Goal: Task Accomplishment & Management: Manage account settings

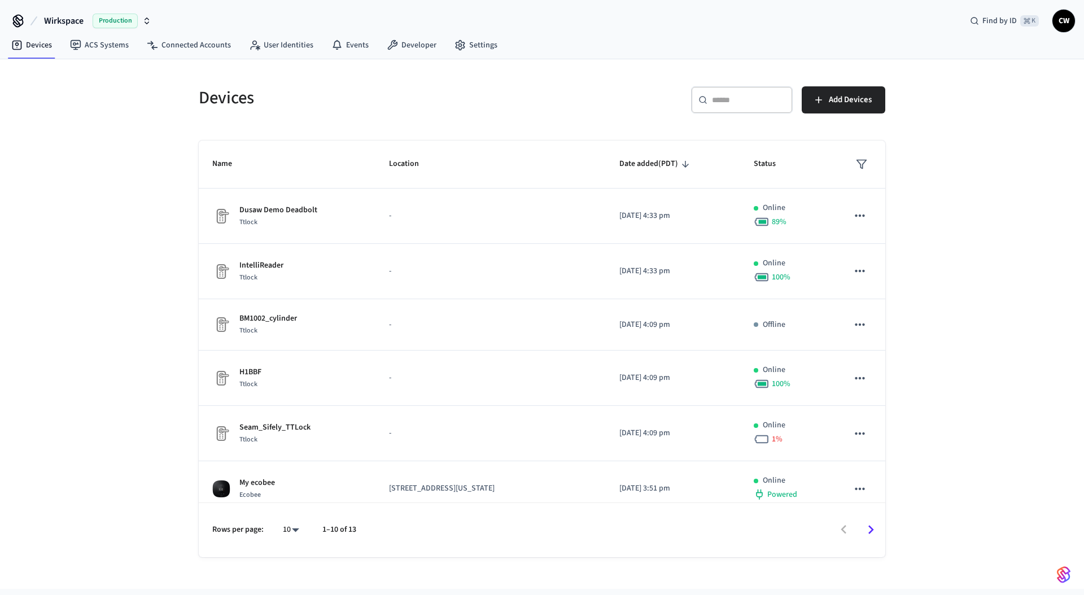
click at [107, 305] on div "Devices ​ ​ Add Devices Name Location Date added (PDT) Status Dusaw Demo Deadbo…" at bounding box center [542, 324] width 1084 height 530
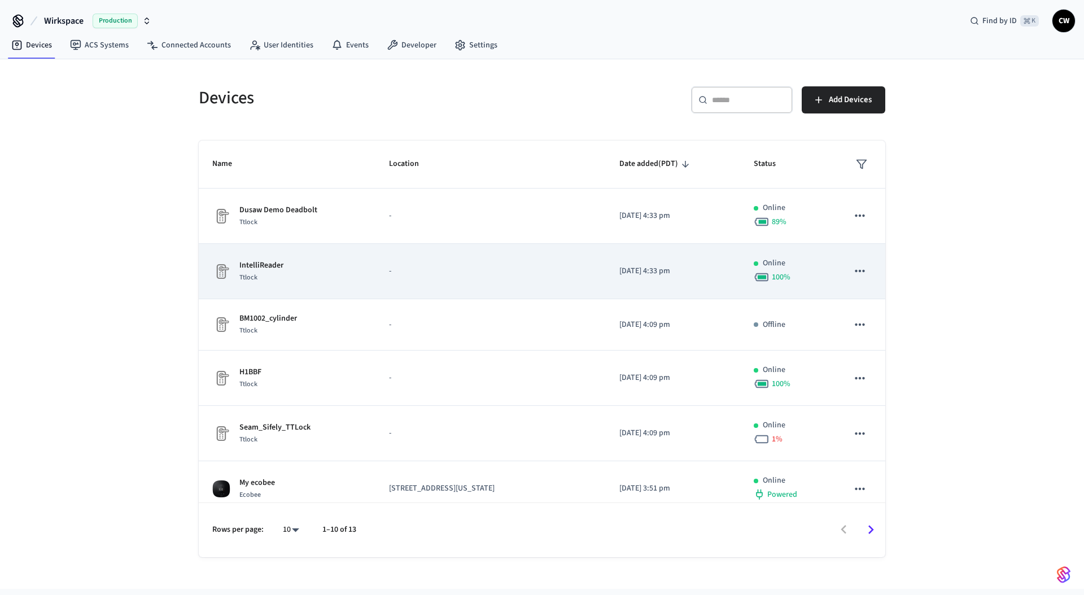
click at [295, 276] on div "IntelliReader Ttlock" at bounding box center [287, 272] width 150 height 24
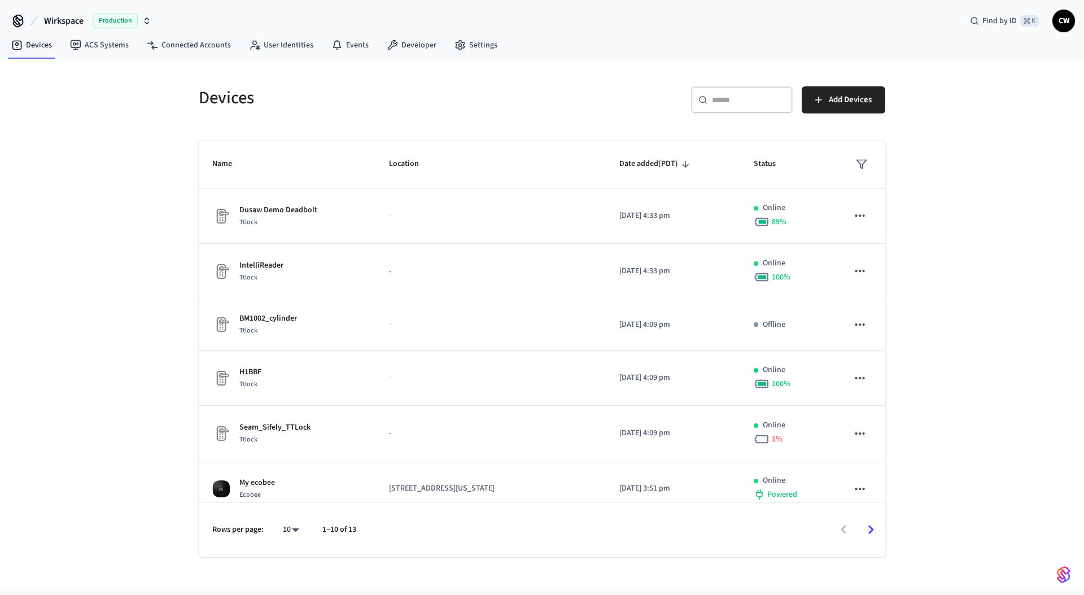
click at [147, 267] on div "Devices ​ ​ Add Devices Name Location Date added (PDT) Status Dusaw Demo Deadbo…" at bounding box center [542, 324] width 1084 height 530
click at [96, 226] on div "Devices ​ ​ Add Devices Name Location Date added (PDT) Status Dusaw Demo Deadbo…" at bounding box center [542, 324] width 1084 height 530
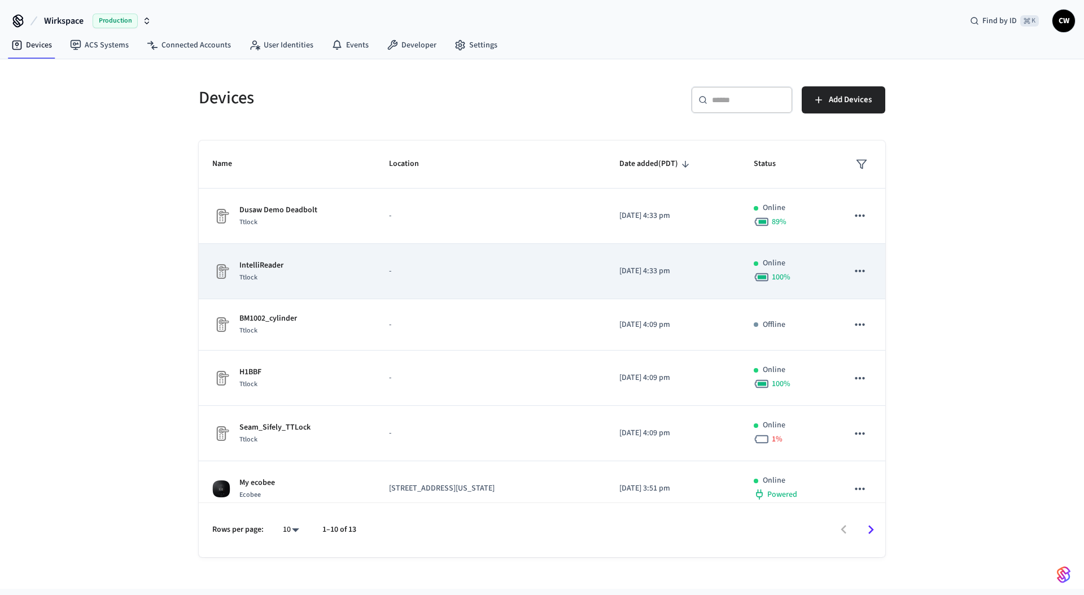
click at [338, 259] on td "IntelliReader Ttlock" at bounding box center [287, 271] width 177 height 55
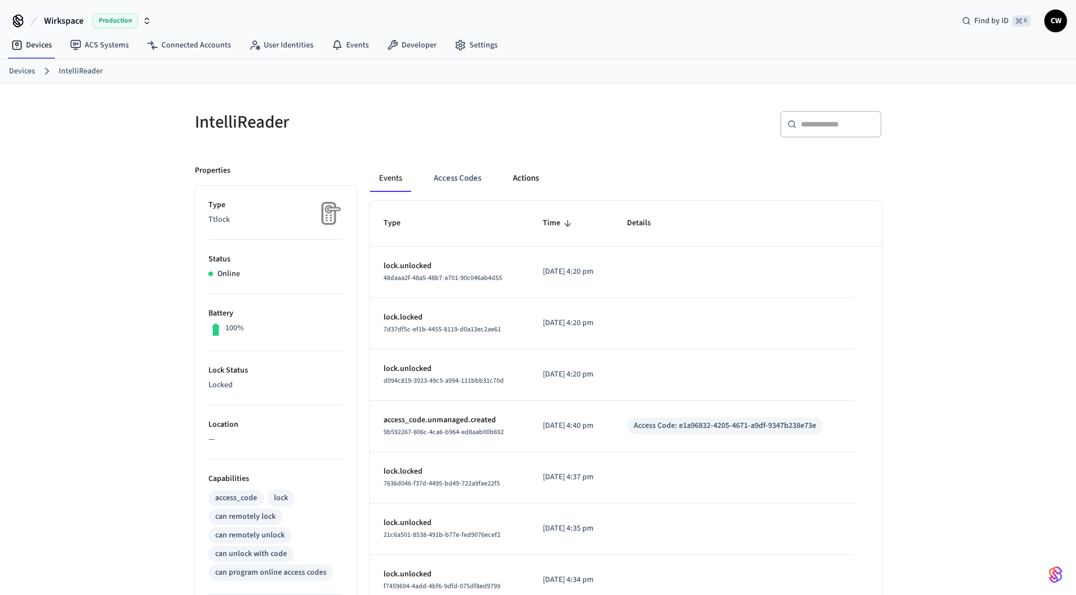
click at [526, 173] on button "Actions" at bounding box center [526, 178] width 44 height 27
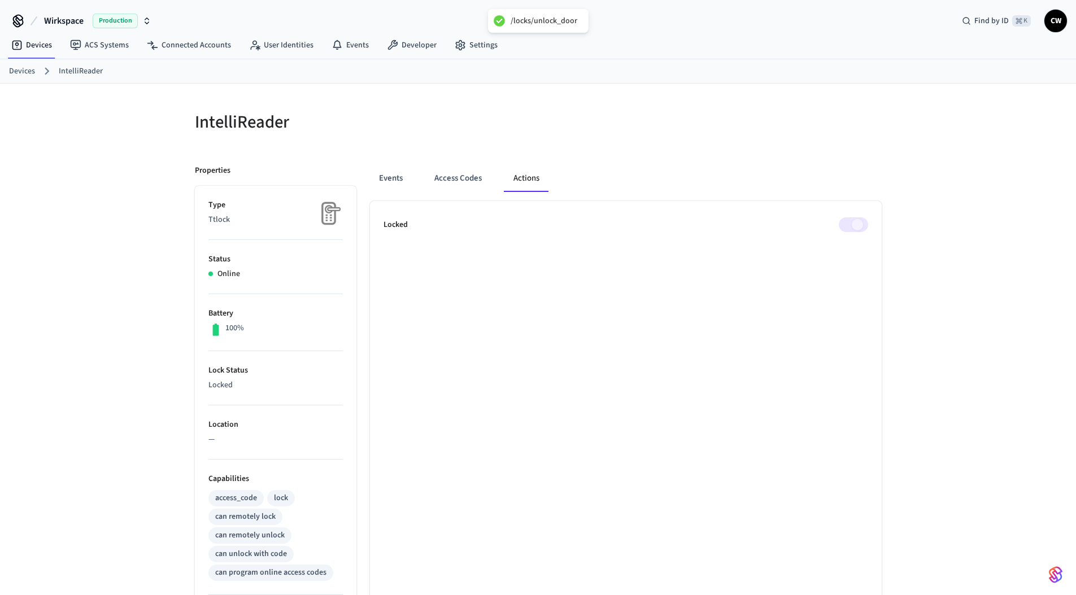
click at [435, 139] on div "IntelliReader" at bounding box center [356, 122] width 350 height 50
click at [32, 46] on link "Devices" at bounding box center [31, 45] width 59 height 20
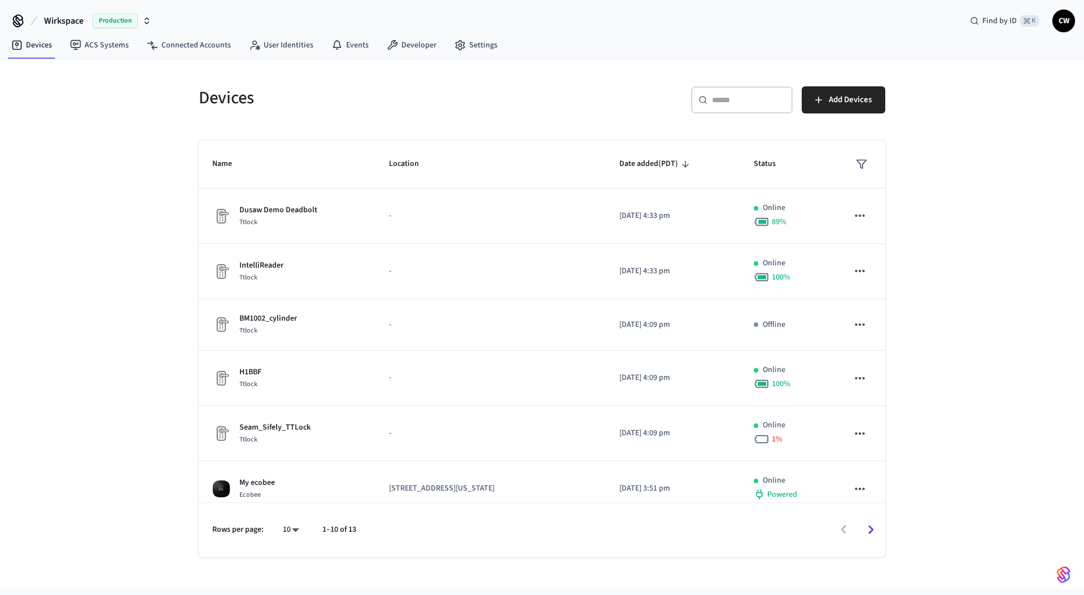
click at [119, 149] on div "Devices ​ ​ Add Devices Name Location Date added (PDT) Status Dusaw Demo Deadbo…" at bounding box center [542, 324] width 1084 height 530
click at [80, 16] on span "Wirkspace" at bounding box center [64, 21] width 40 height 14
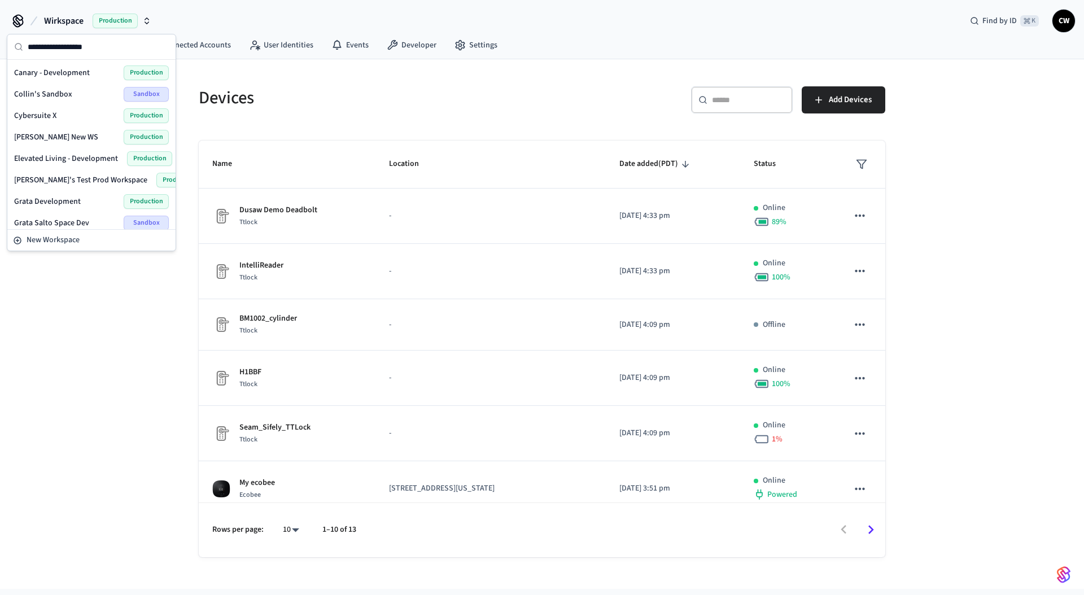
click at [239, 101] on h5 "Devices" at bounding box center [367, 97] width 337 height 23
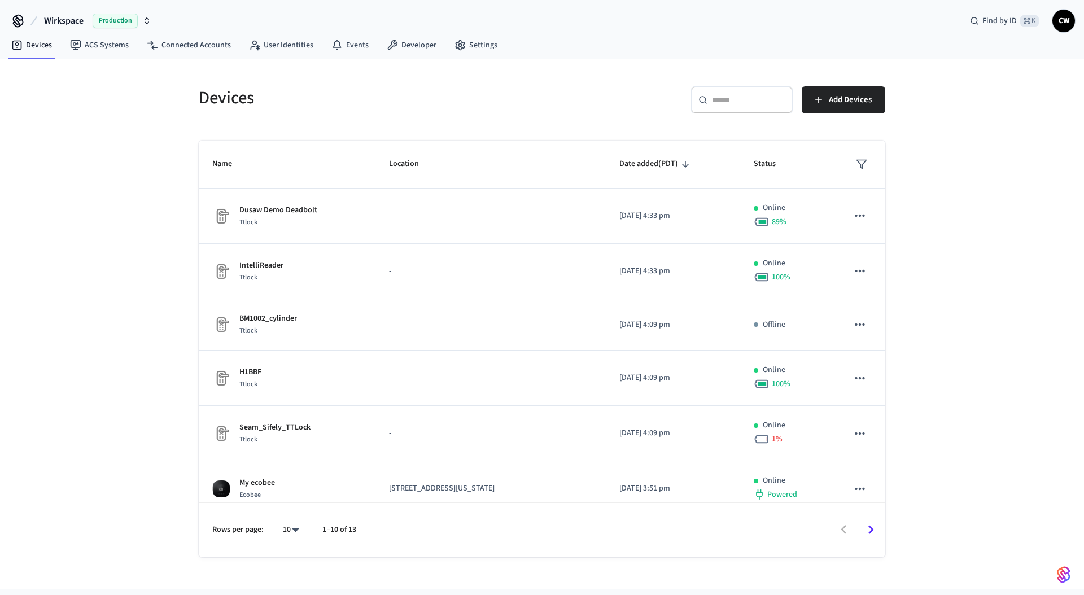
click at [326, 100] on h5 "Devices" at bounding box center [367, 97] width 337 height 23
click at [127, 227] on div "Devices ​ ​ Add Devices Name Location Date added (PDT) Status Dusaw Demo Deadbo…" at bounding box center [542, 324] width 1084 height 530
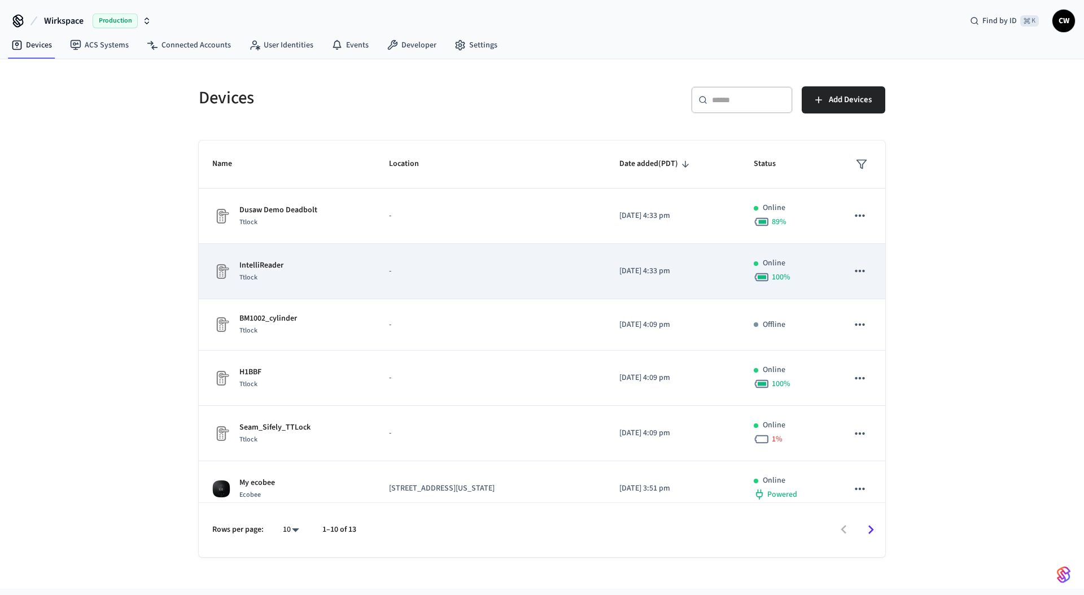
click at [268, 272] on div "Ttlock" at bounding box center [261, 278] width 44 height 12
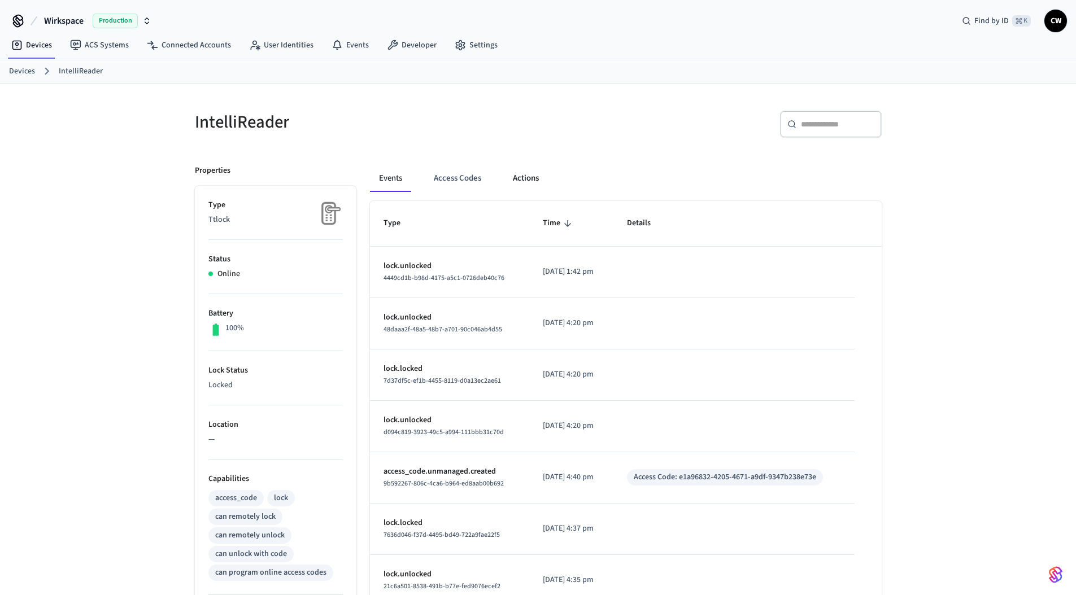
click at [527, 182] on button "Actions" at bounding box center [526, 178] width 44 height 27
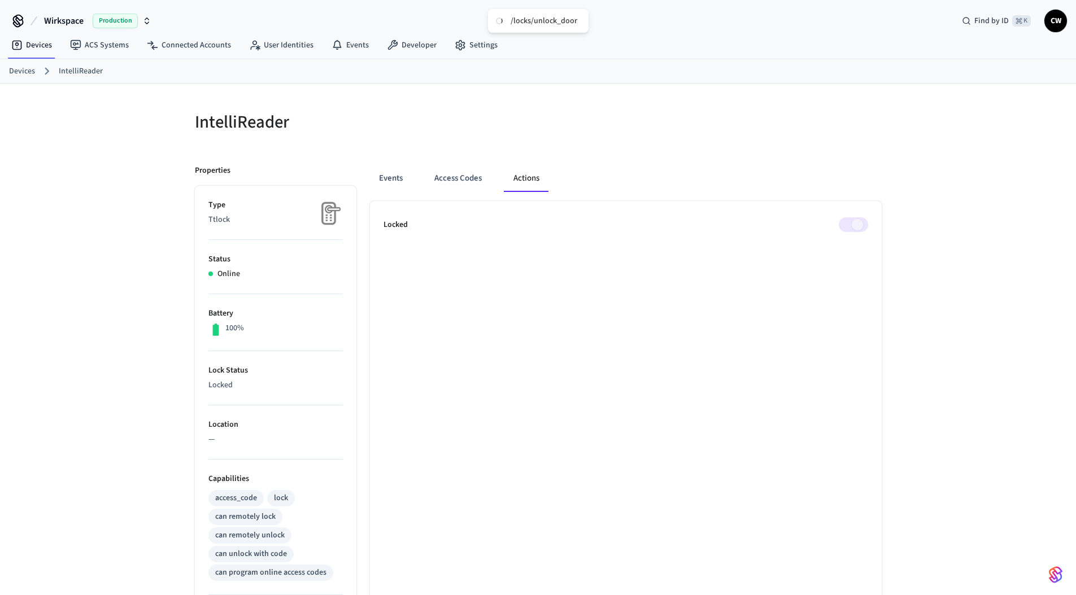
click at [715, 158] on div "Events Access Codes Actions Locked" at bounding box center [618, 488] width 525 height 674
click at [526, 137] on div "IntelliReader" at bounding box center [356, 122] width 350 height 50
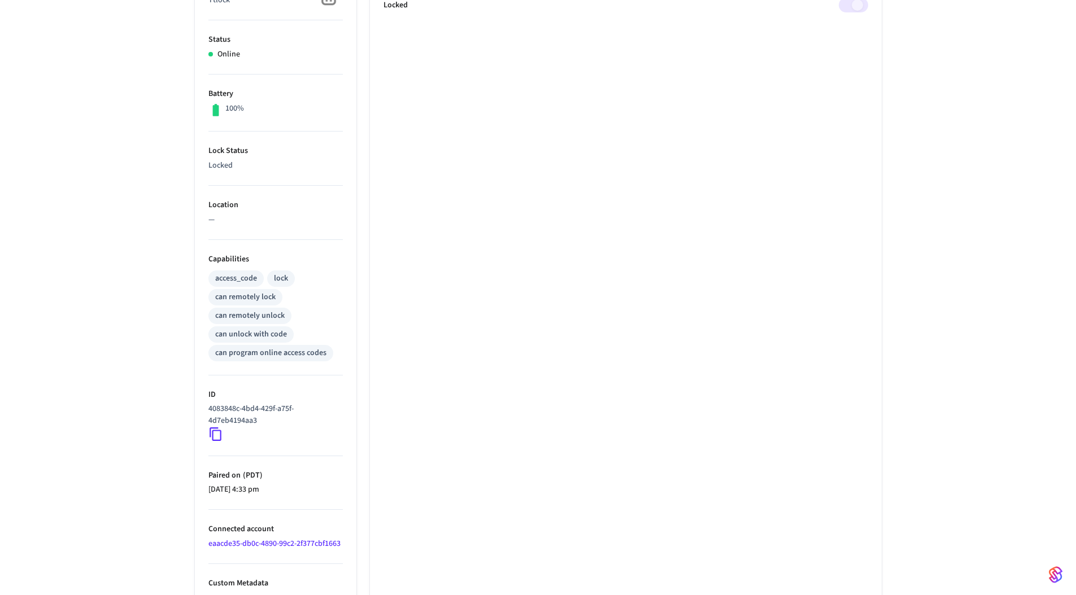
scroll to position [230, 0]
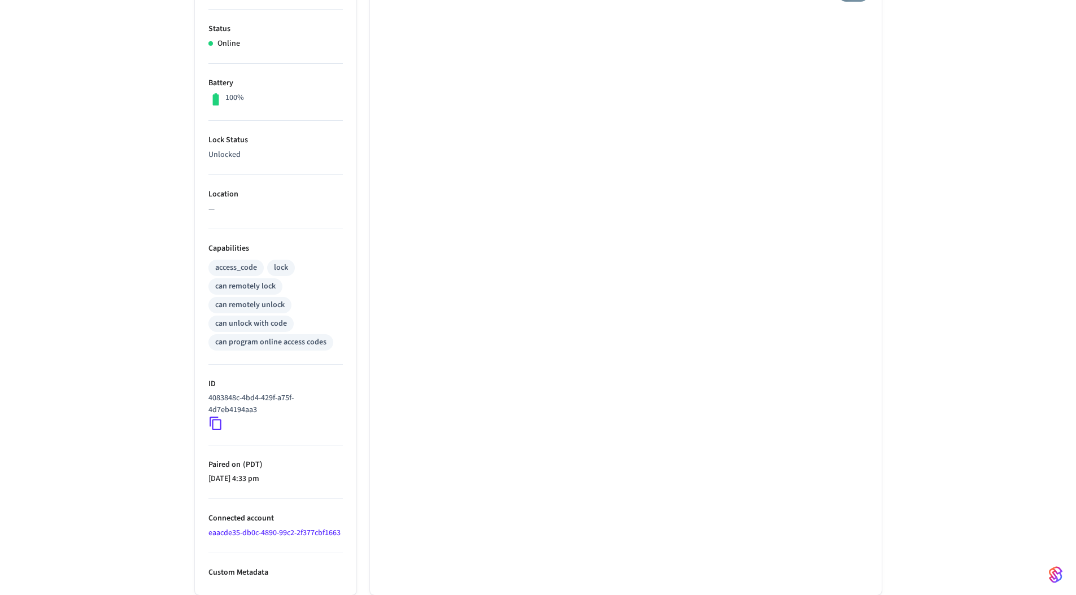
click at [216, 430] on icon at bounding box center [215, 424] width 12 height 14
click at [111, 421] on div "IntelliReader Properties Type Ttlock Status Online Battery 100% Lock Status Unl…" at bounding box center [538, 224] width 1076 height 742
click at [208, 428] on icon at bounding box center [215, 423] width 15 height 15
click at [215, 427] on icon at bounding box center [215, 423] width 15 height 15
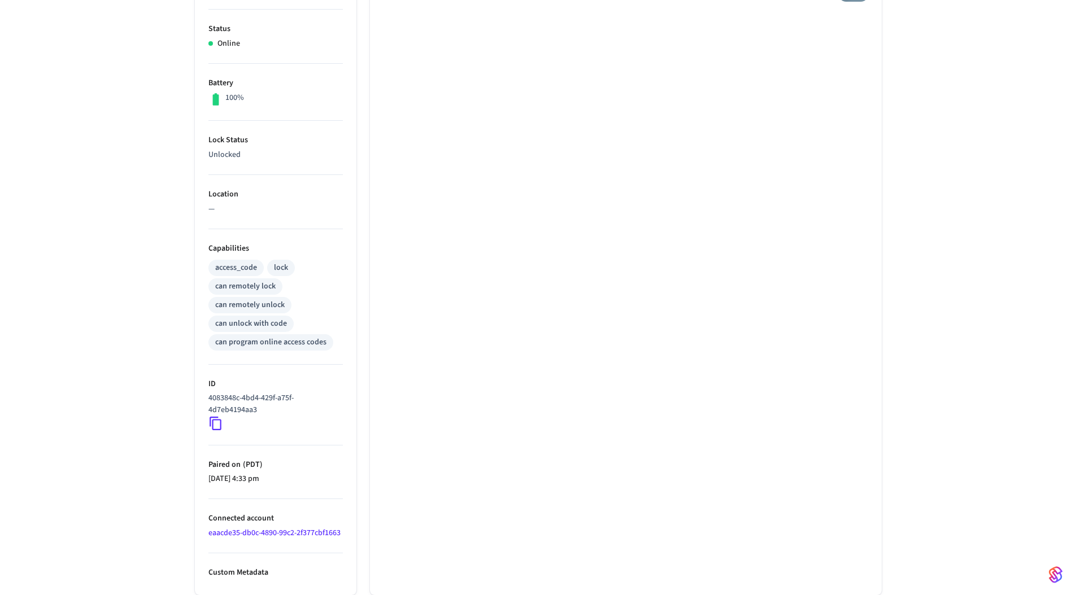
click at [215, 427] on icon at bounding box center [215, 423] width 15 height 15
click at [109, 331] on div "IntelliReader Properties Type Ttlock Status Online Battery 100% Lock Status Unl…" at bounding box center [538, 224] width 1076 height 742
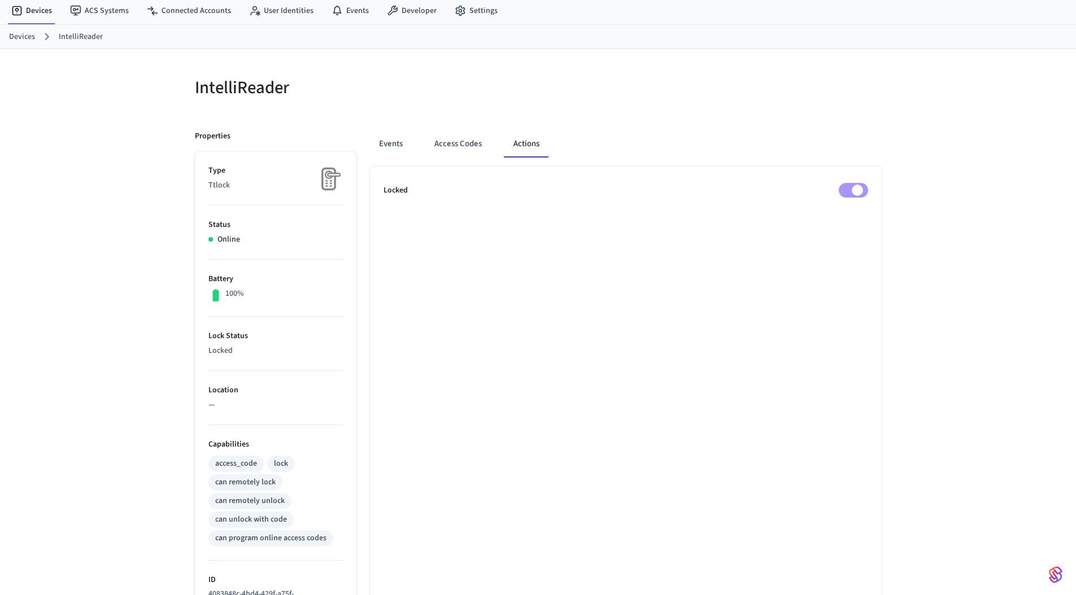
scroll to position [0, 0]
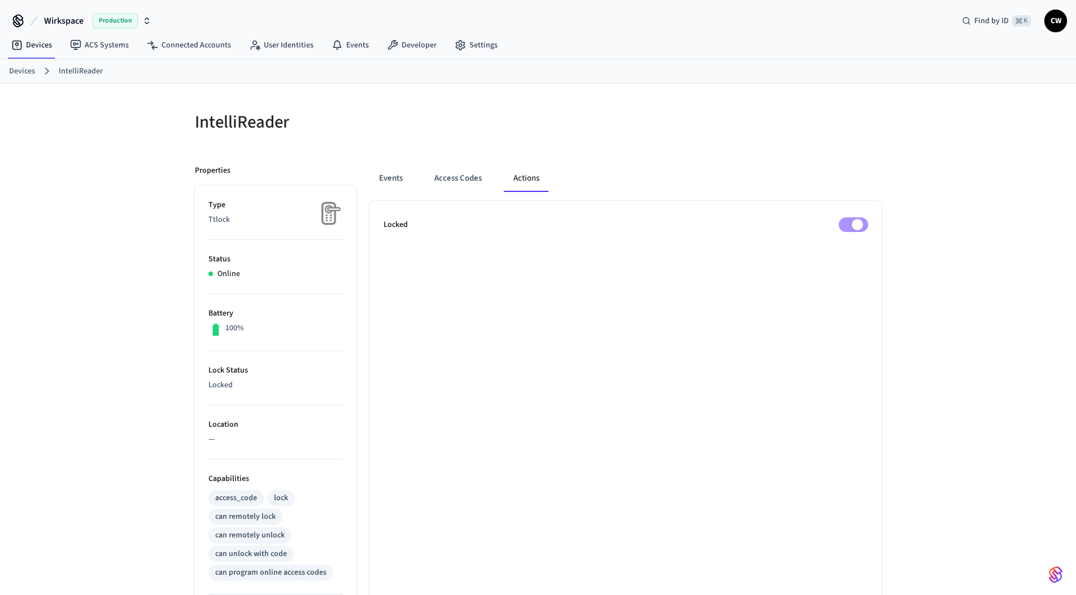
click at [105, 294] on div "IntelliReader Properties Type Ttlock Status Online Battery 100% Lock Status Loc…" at bounding box center [538, 455] width 1076 height 742
click at [401, 183] on button "Events" at bounding box center [391, 178] width 42 height 27
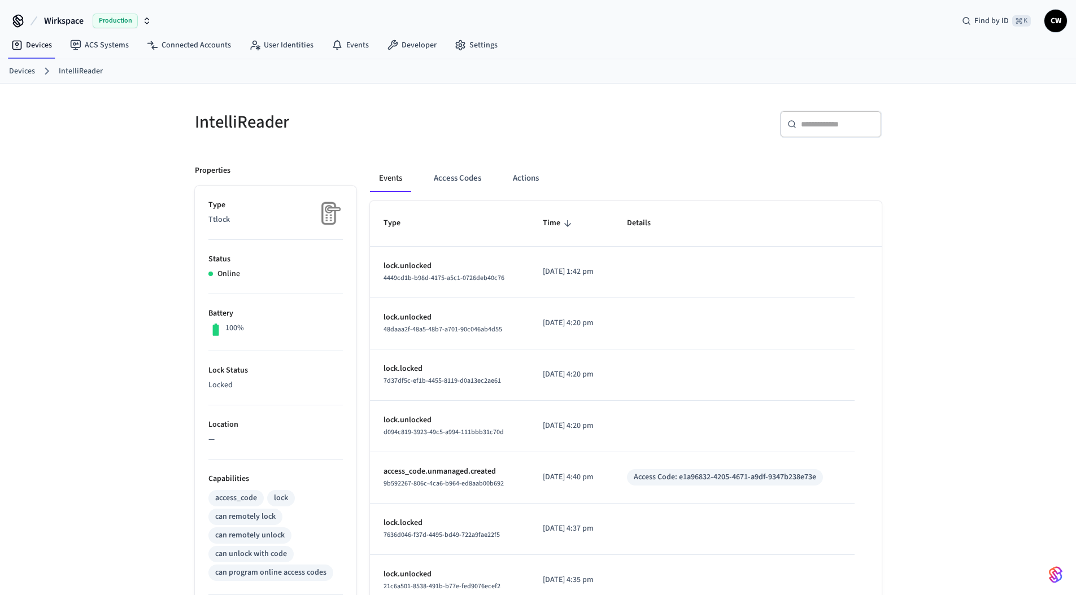
click at [458, 121] on h5 "IntelliReader" at bounding box center [363, 122] width 337 height 23
click at [542, 172] on button "Actions" at bounding box center [526, 178] width 44 height 27
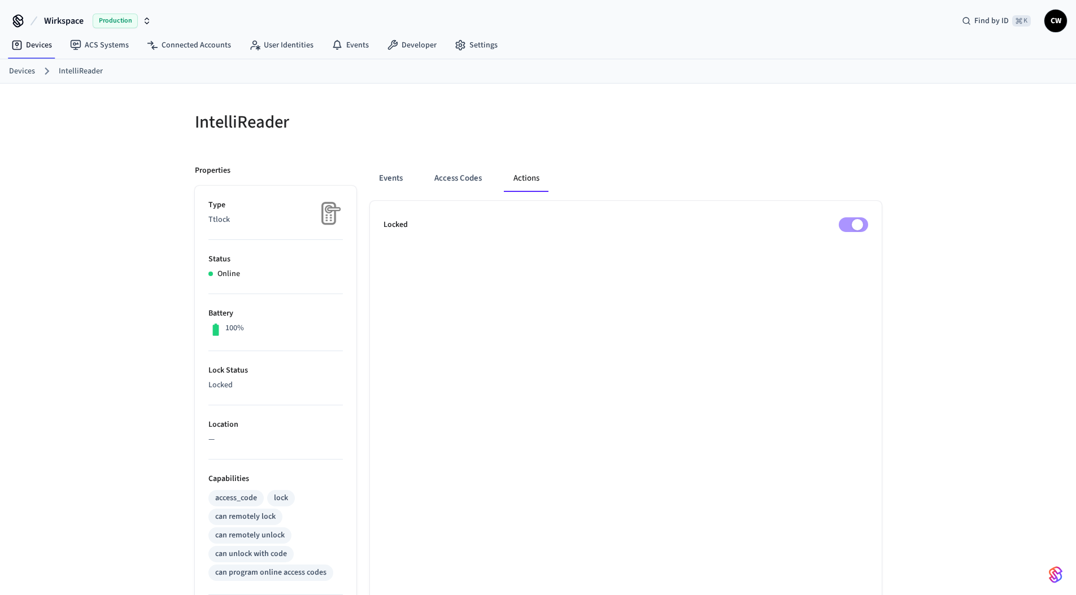
click at [137, 147] on div "IntelliReader Properties Type Ttlock Status Online Battery 100% Lock Status Loc…" at bounding box center [538, 455] width 1076 height 742
click at [95, 41] on link "ACS Systems" at bounding box center [99, 45] width 77 height 20
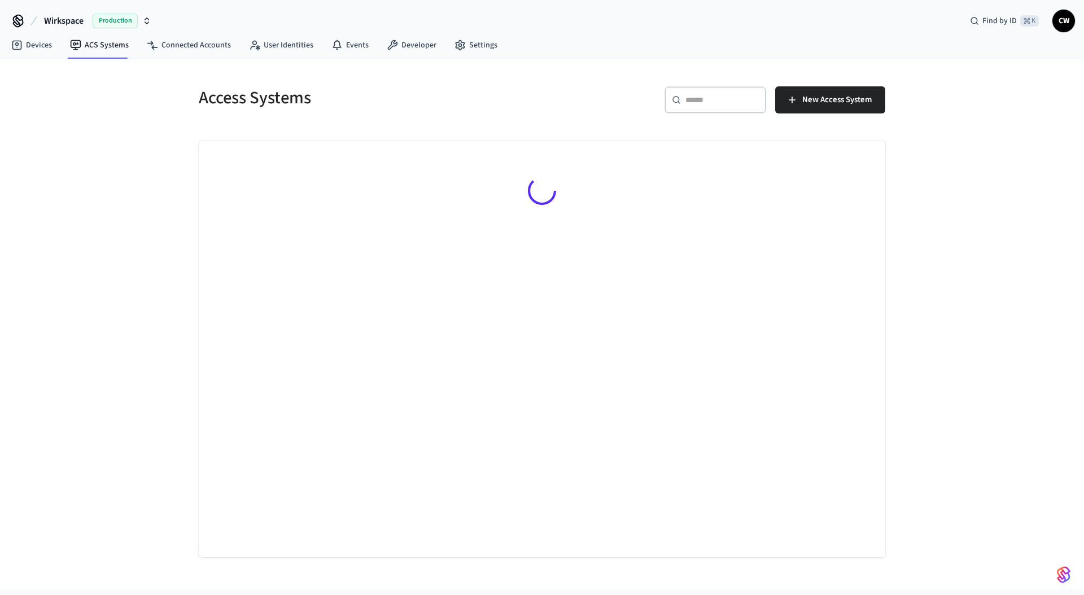
click at [121, 191] on div "Access Systems ​ ​ New Access System" at bounding box center [542, 324] width 1084 height 530
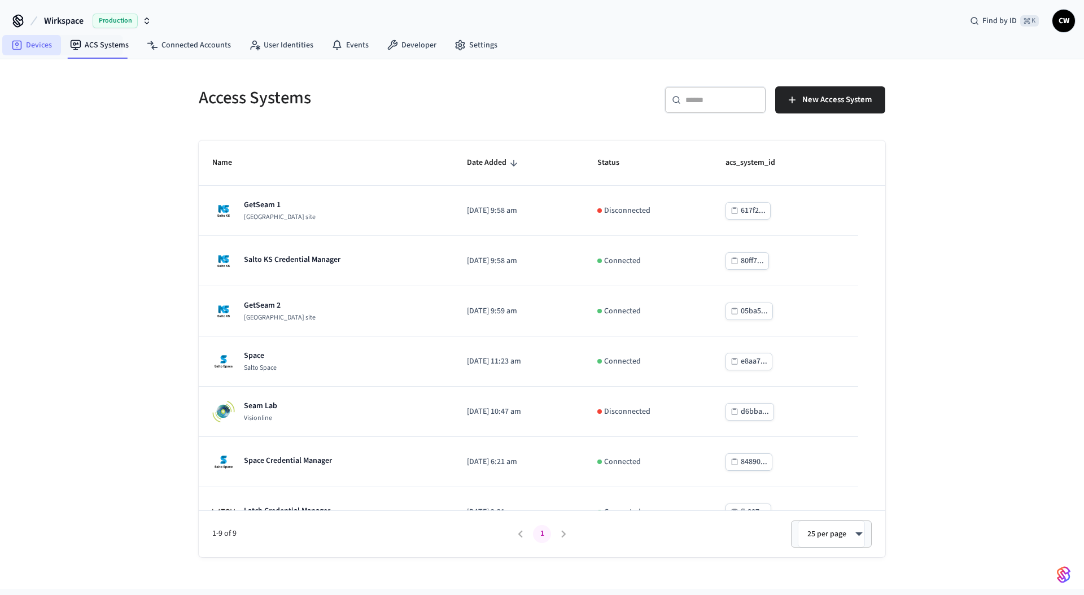
click at [46, 46] on link "Devices" at bounding box center [31, 45] width 59 height 20
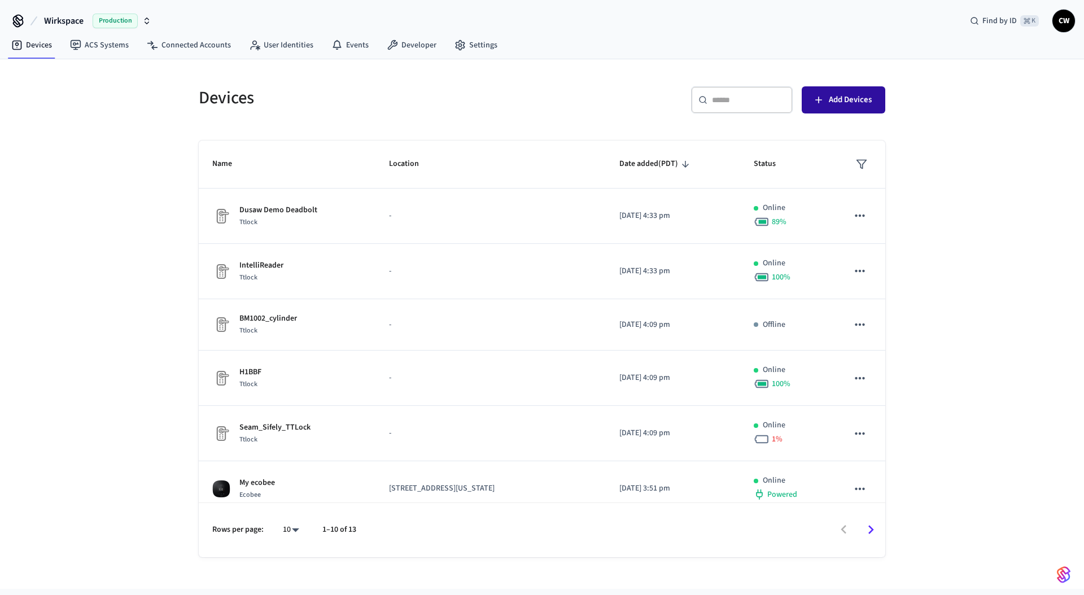
click at [858, 95] on span "Add Devices" at bounding box center [850, 100] width 43 height 15
click at [107, 342] on div "Devices ​ ​ Add Devices Name Location Date added (PDT) Status Dusaw Demo Deadbo…" at bounding box center [542, 324] width 1084 height 530
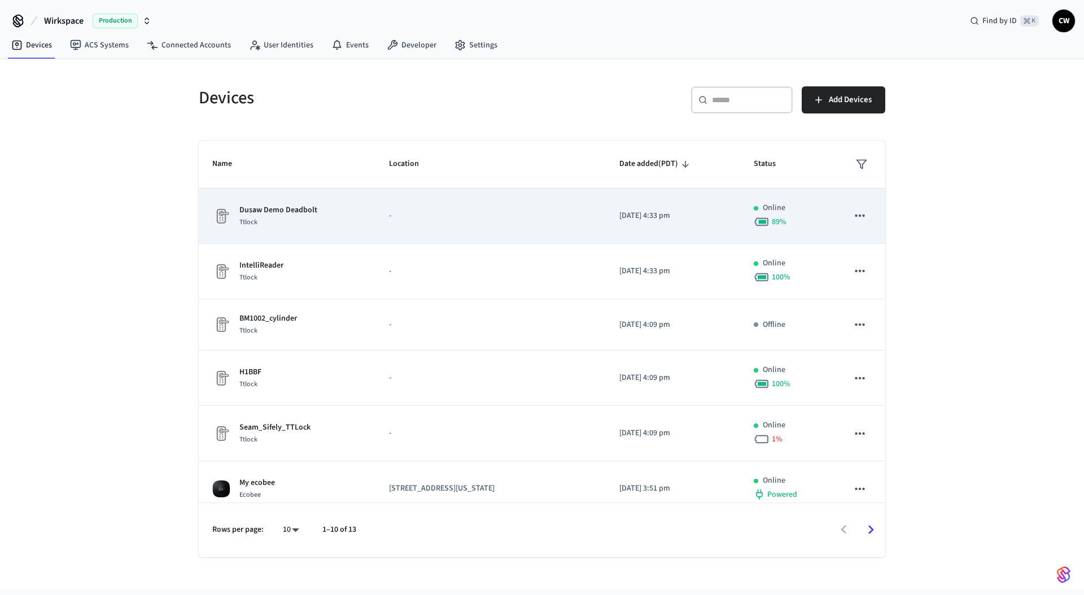
click at [326, 234] on td "Dusaw Demo Deadbolt Ttlock" at bounding box center [287, 216] width 177 height 55
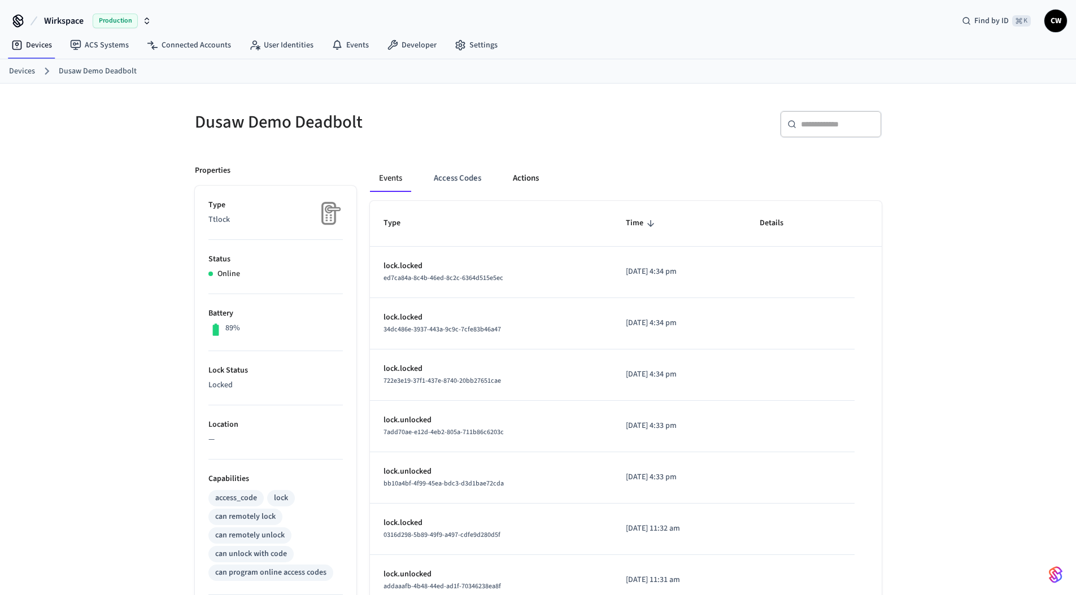
click at [526, 184] on button "Actions" at bounding box center [526, 178] width 44 height 27
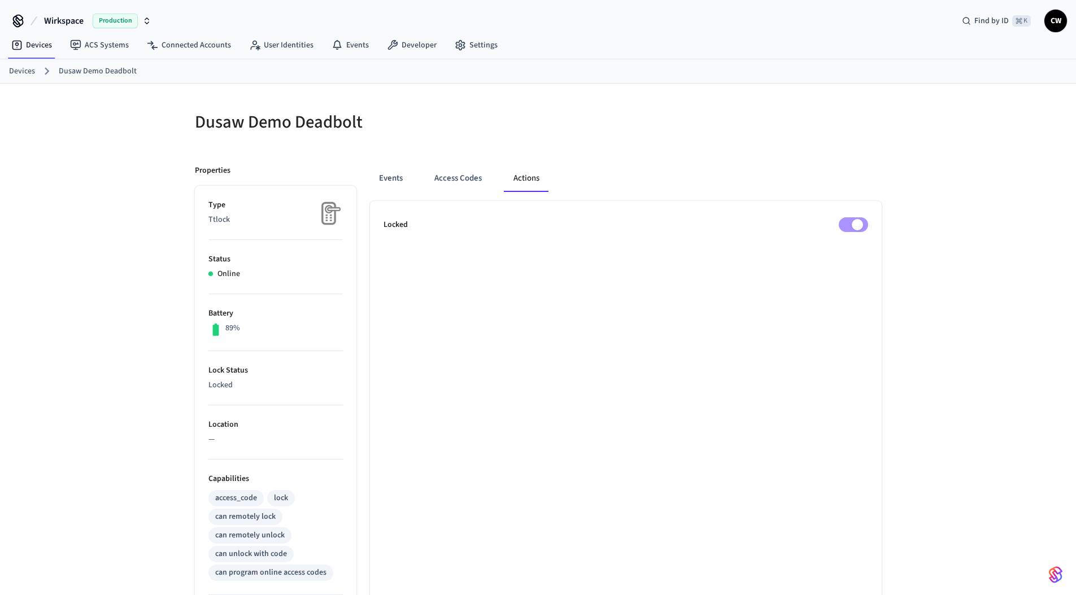
click at [139, 291] on div "Dusaw Demo Deadbolt Properties Type Ttlock Status Online Battery 89% Lock Statu…" at bounding box center [538, 455] width 1076 height 742
click at [139, 290] on div "Dusaw Demo Deadbolt Properties Type Ttlock Status Online Battery 89% Lock Statu…" at bounding box center [538, 455] width 1076 height 742
click at [125, 283] on div "Dusaw Demo Deadbolt Properties Type Ttlock Status Online Battery 89% Lock Statu…" at bounding box center [538, 455] width 1076 height 742
click at [108, 224] on div "Dusaw Demo Deadbolt Properties Type Ttlock Status Online Battery 89% Lock Statu…" at bounding box center [538, 455] width 1076 height 742
click at [408, 141] on div "Dusaw Demo Deadbolt" at bounding box center [356, 122] width 350 height 50
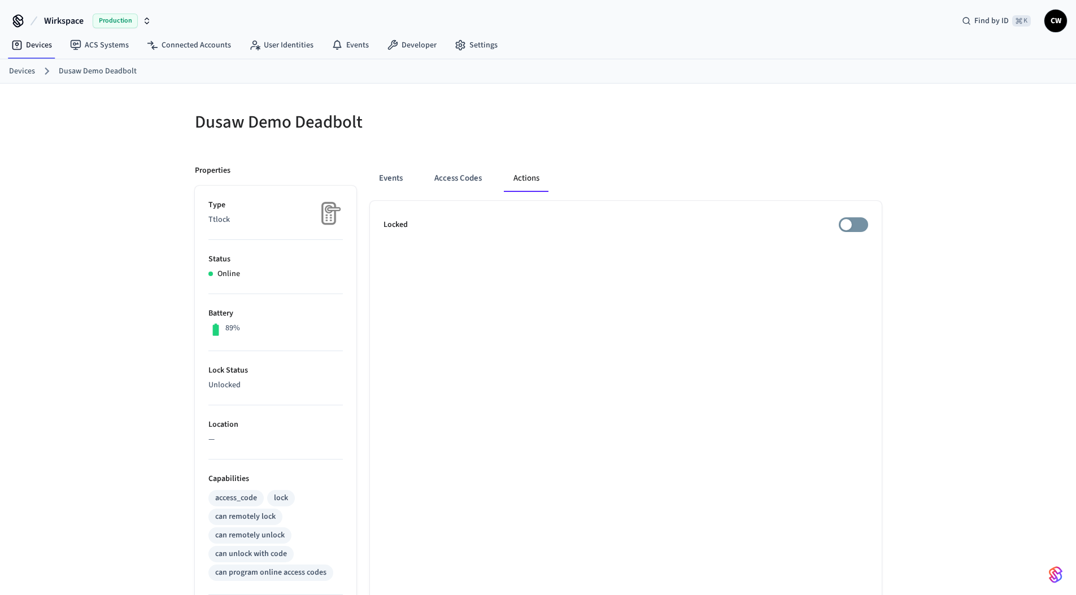
click at [606, 128] on div at bounding box center [713, 129] width 337 height 36
click at [29, 69] on link "Devices" at bounding box center [22, 71] width 26 height 12
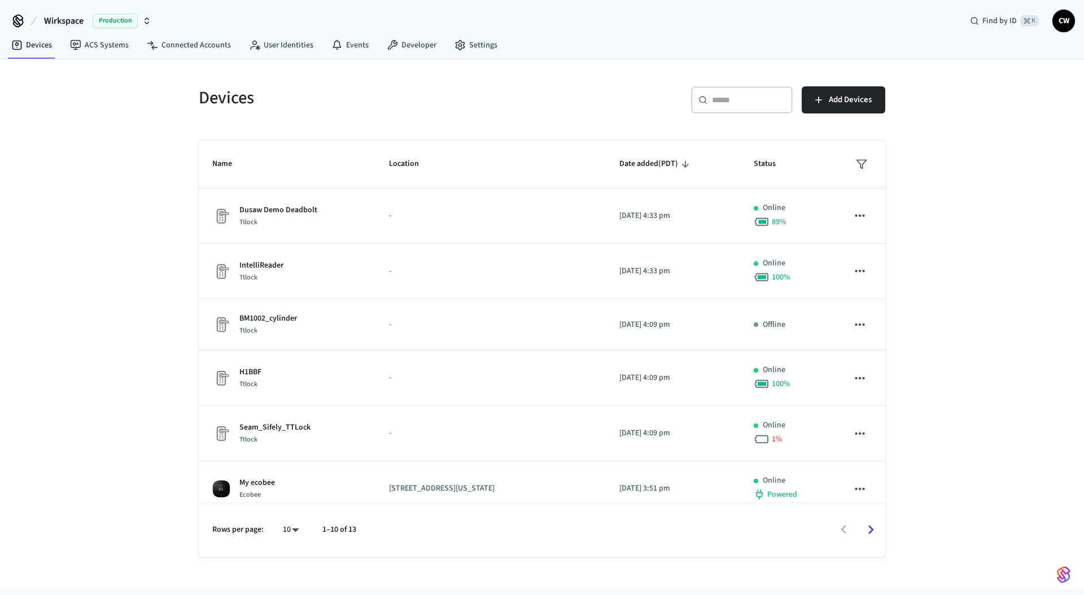
click at [107, 237] on div "Devices ​ ​ Add Devices Name Location Date added (PDT) Status Dusaw Demo Deadbo…" at bounding box center [542, 324] width 1084 height 530
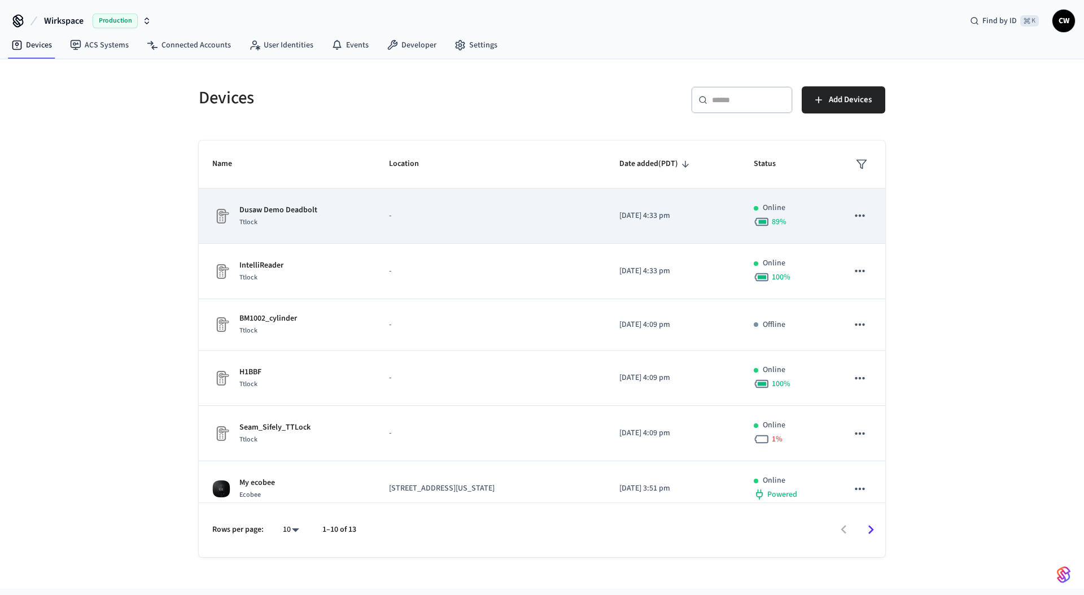
click at [321, 243] on td "Dusaw Demo Deadbolt Ttlock" at bounding box center [287, 216] width 177 height 55
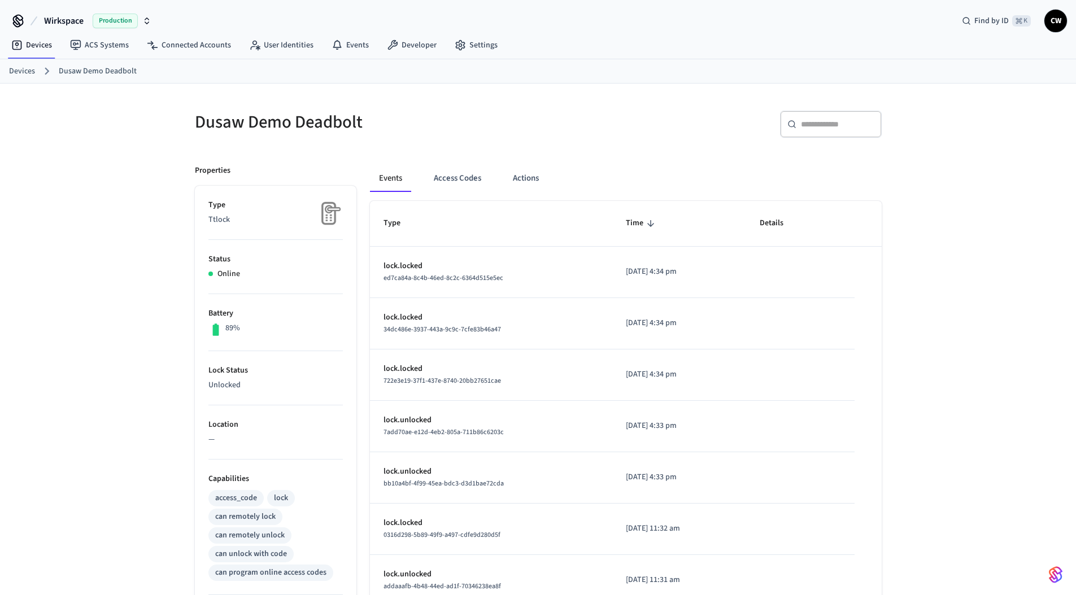
click at [30, 66] on link "Devices" at bounding box center [22, 71] width 26 height 12
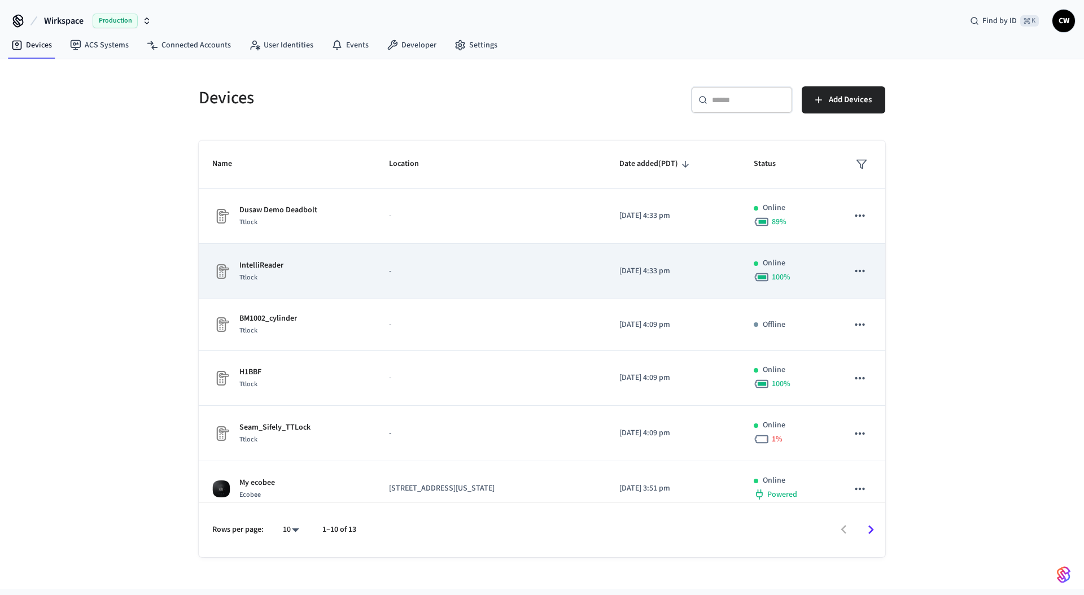
click at [296, 260] on div "IntelliReader Ttlock" at bounding box center [287, 272] width 150 height 24
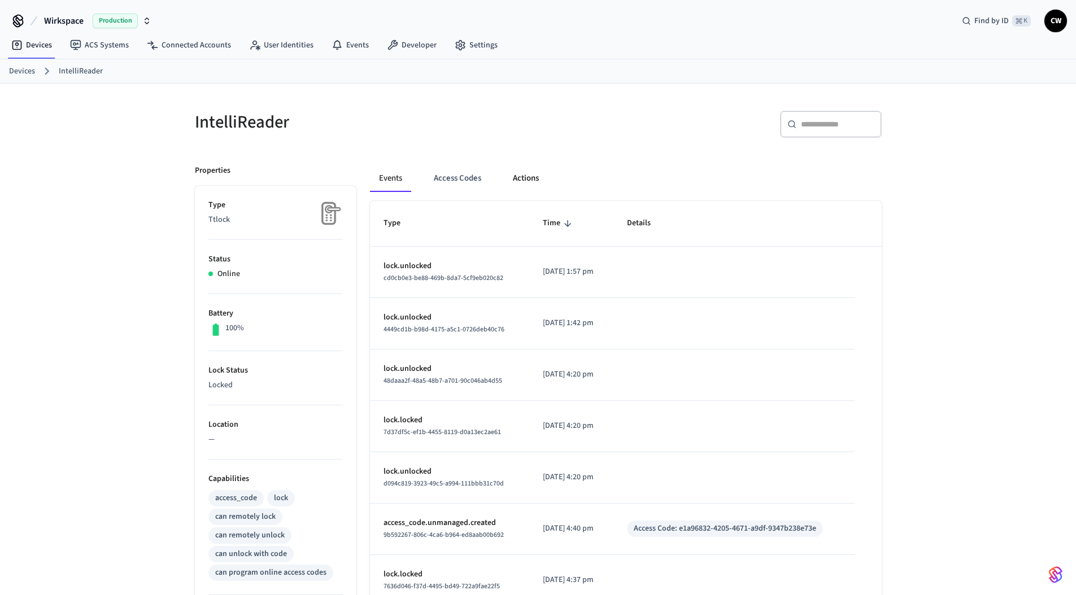
click at [528, 179] on button "Actions" at bounding box center [526, 178] width 44 height 27
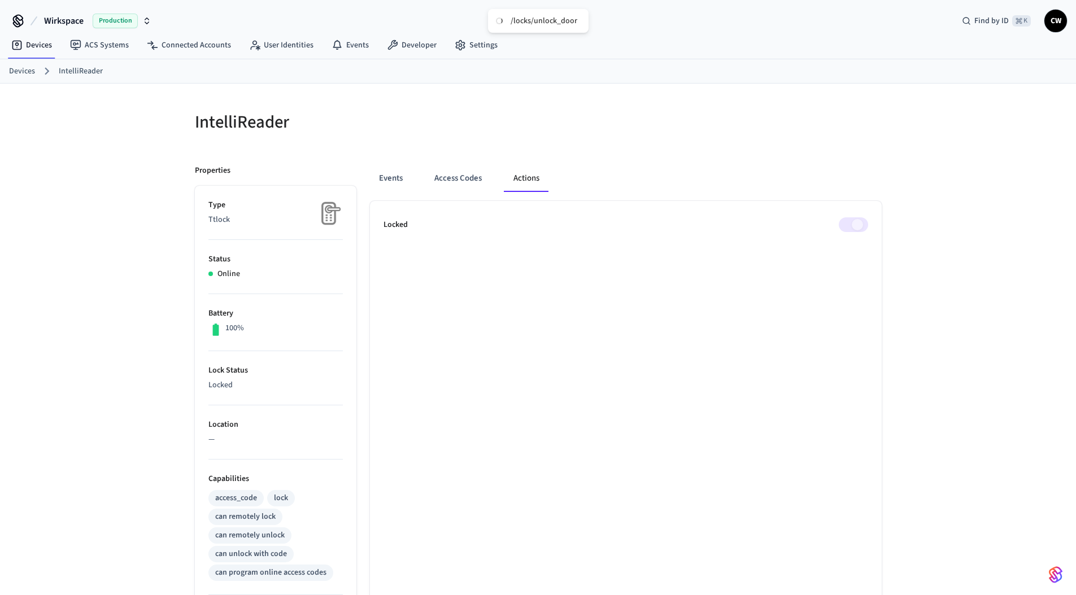
click at [669, 137] on div at bounding box center [713, 129] width 337 height 36
click at [582, 139] on div at bounding box center [713, 129] width 337 height 36
click at [614, 144] on div at bounding box center [713, 129] width 337 height 36
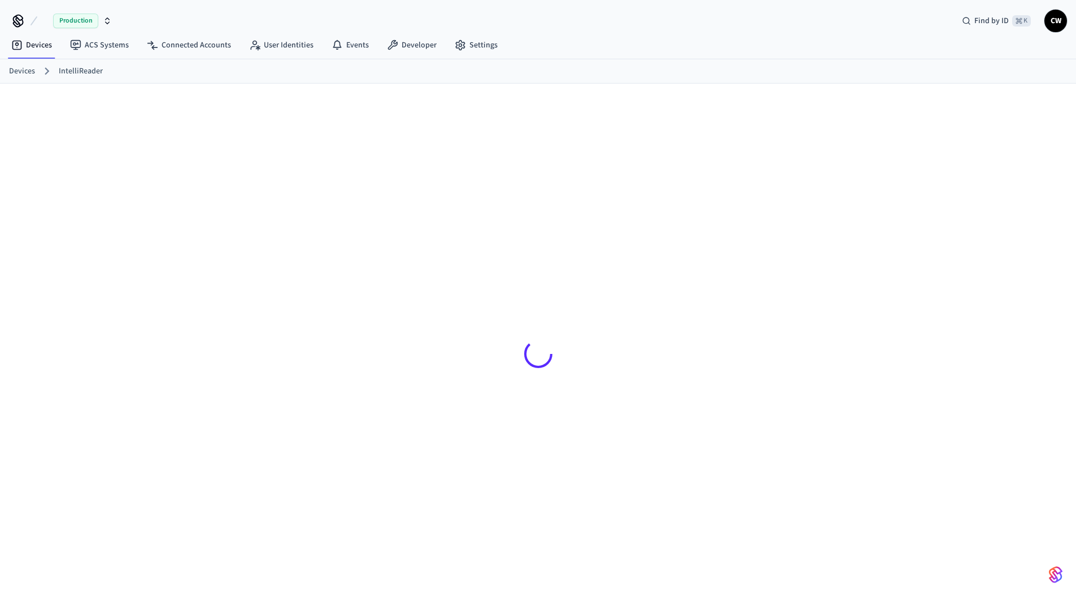
click at [76, 172] on div at bounding box center [538, 349] width 1076 height 530
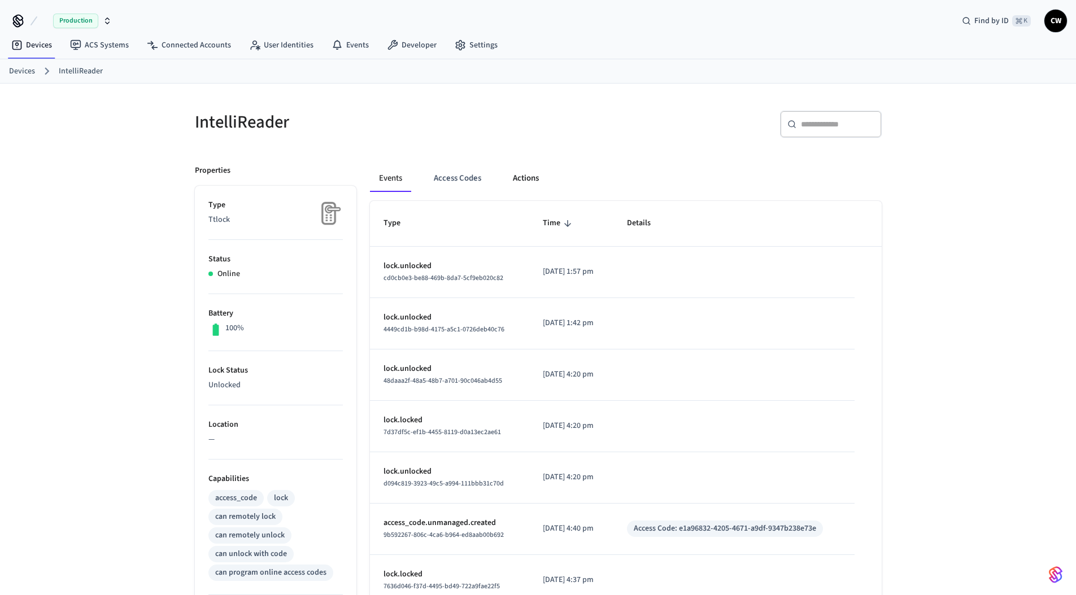
click at [525, 172] on button "Actions" at bounding box center [526, 178] width 44 height 27
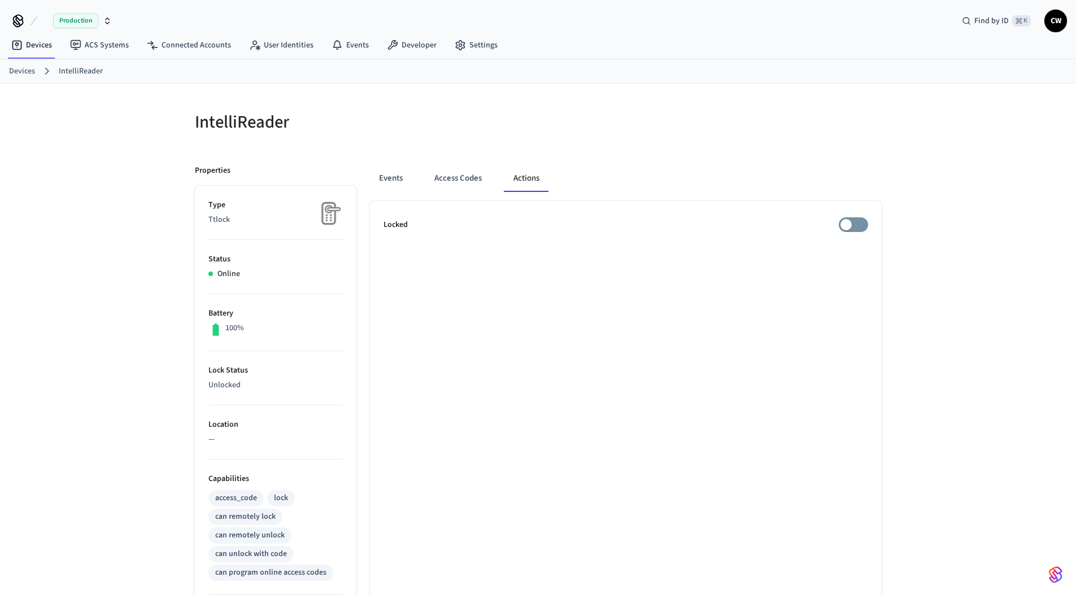
click at [825, 170] on div "Events Access Codes Actions" at bounding box center [626, 178] width 512 height 27
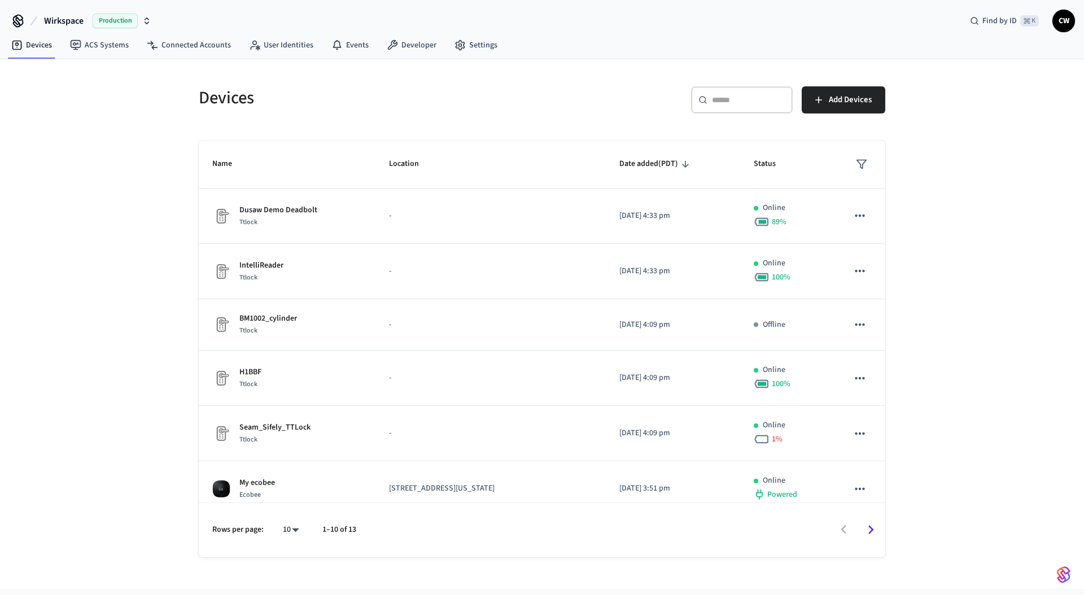
click at [121, 230] on div "Devices ​ ​ Add Devices Name Location Date added (PDT) Status Dusaw Demo Deadbo…" at bounding box center [542, 324] width 1084 height 530
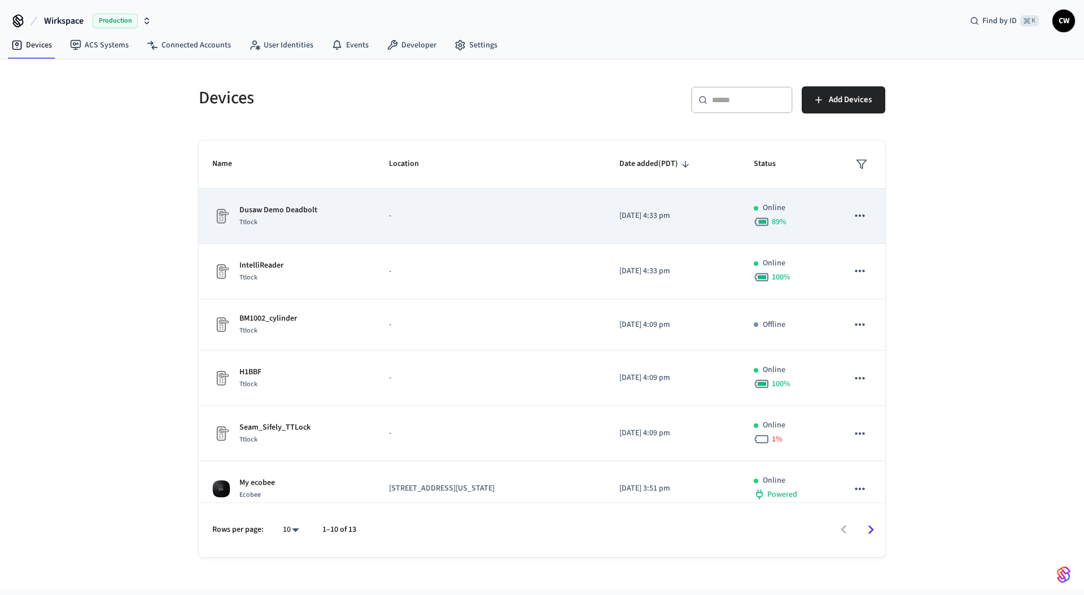
click at [304, 230] on td "Dusaw Demo Deadbolt Ttlock" at bounding box center [287, 216] width 177 height 55
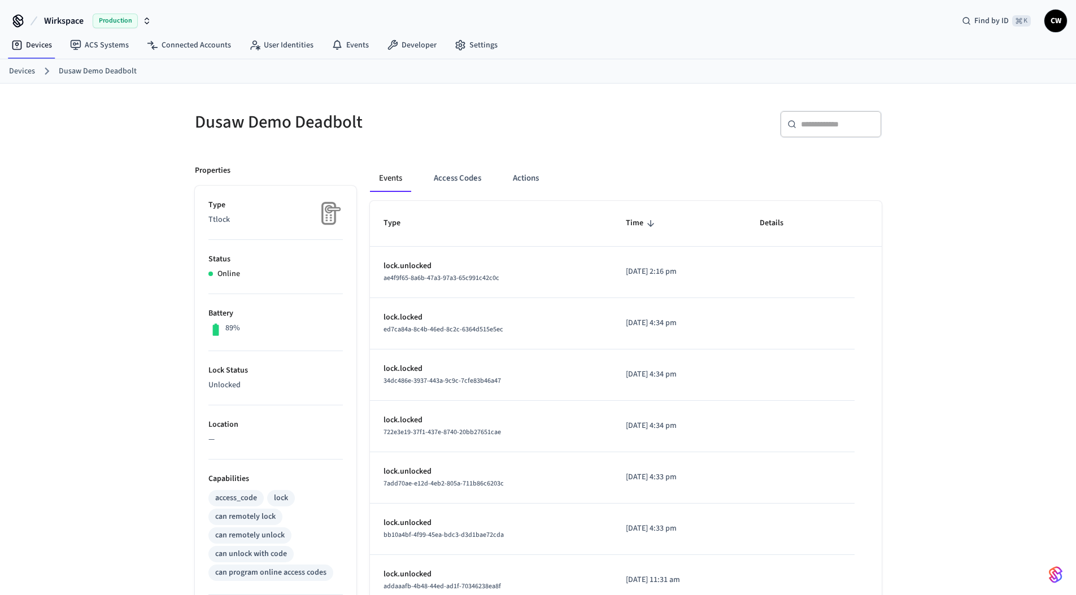
click at [124, 238] on div "Dusaw Demo Deadbolt ​ ​ Properties Type Ttlock Status Online Battery 89% Lock S…" at bounding box center [538, 455] width 1076 height 742
click at [445, 177] on button "Access Codes" at bounding box center [457, 178] width 65 height 27
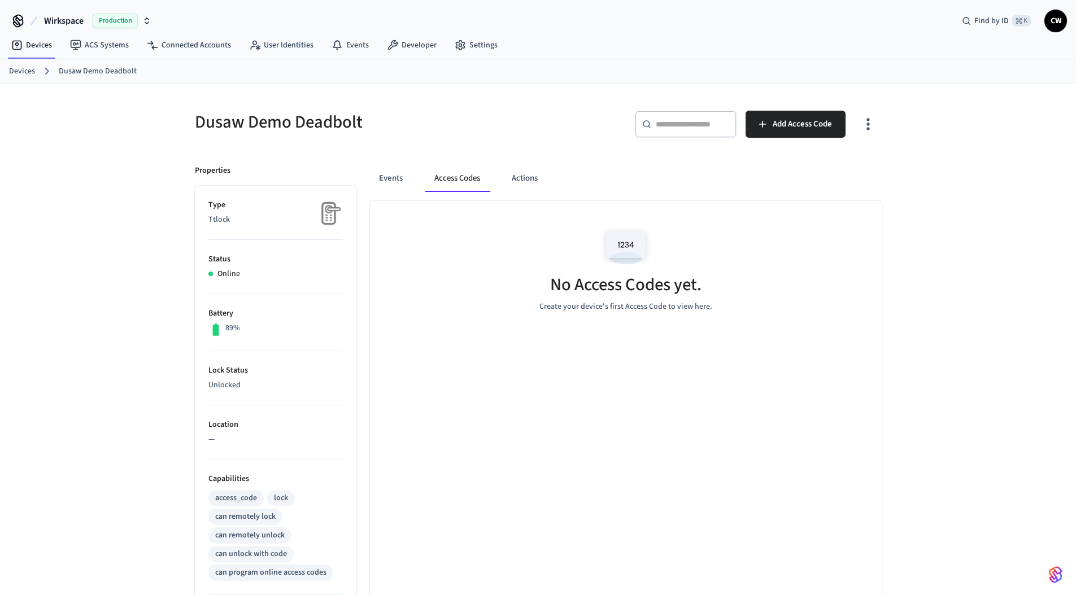
click at [477, 145] on div "Dusaw Demo Deadbolt" at bounding box center [356, 122] width 350 height 50
click at [532, 107] on div "​ ​ Add Access Code" at bounding box center [706, 122] width 350 height 50
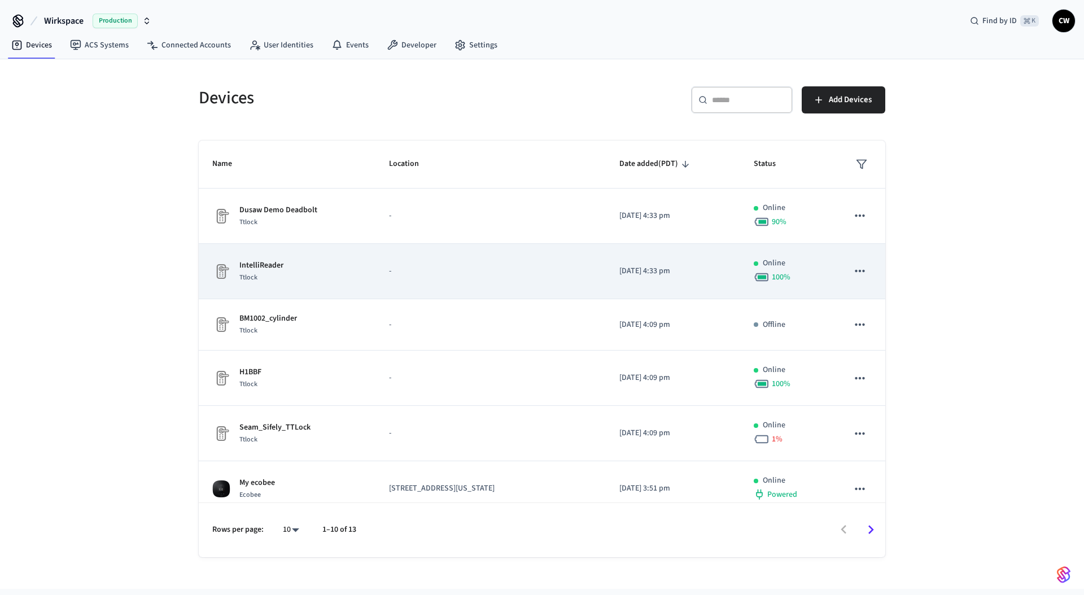
click at [303, 265] on div "IntelliReader Ttlock" at bounding box center [287, 272] width 150 height 24
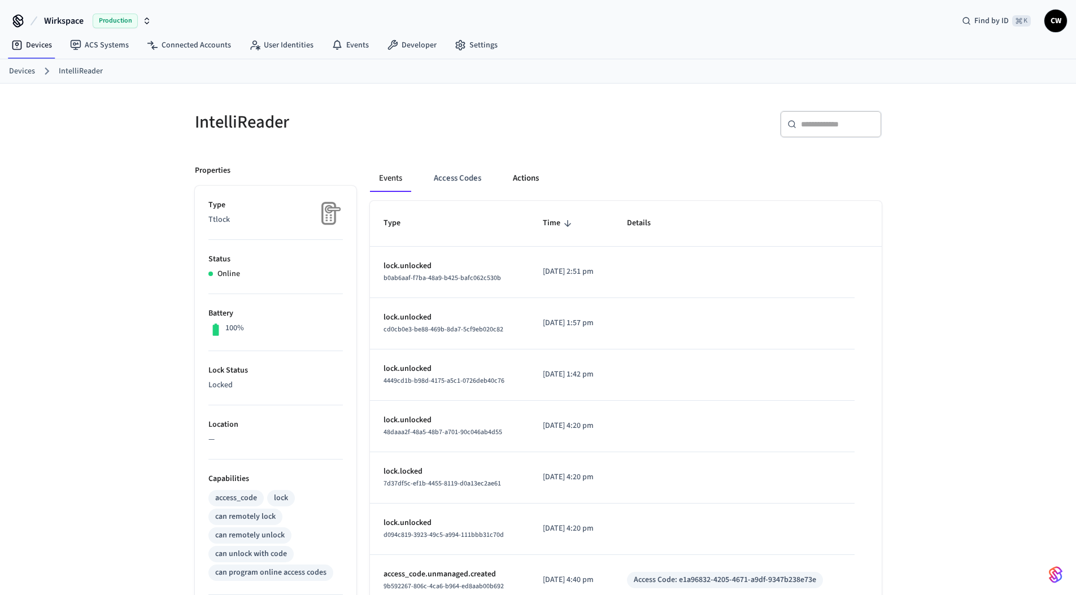
click at [526, 179] on button "Actions" at bounding box center [526, 178] width 44 height 27
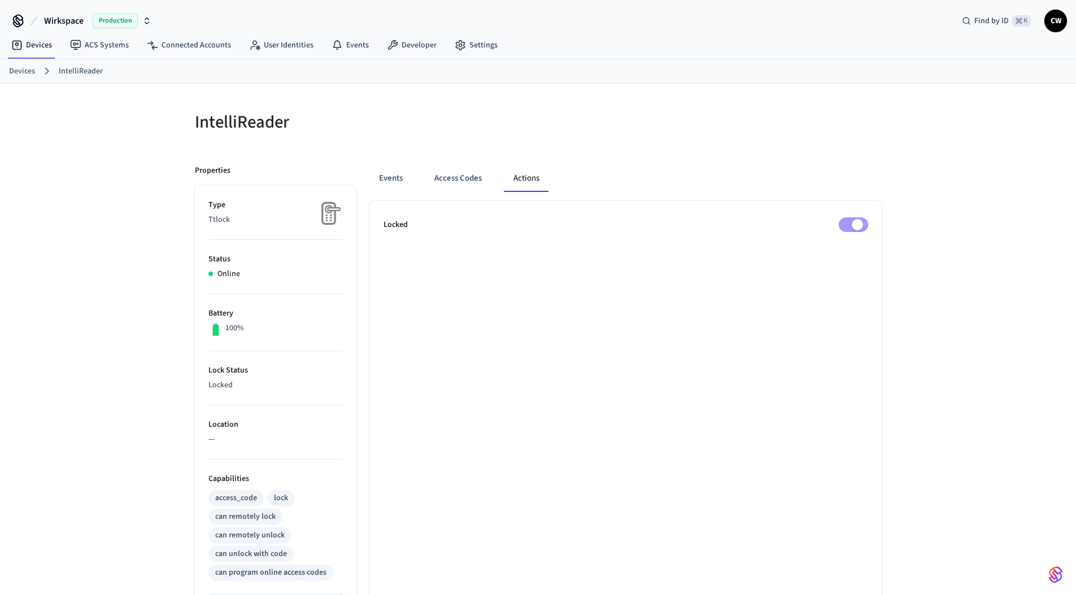
click at [221, 130] on h5 "IntelliReader" at bounding box center [363, 122] width 337 height 23
click at [307, 132] on h5 "IntelliReader" at bounding box center [363, 122] width 337 height 23
click at [855, 167] on div "Events Access Codes Actions" at bounding box center [626, 178] width 512 height 27
click at [807, 190] on div "Events Access Codes Actions" at bounding box center [626, 178] width 512 height 27
click at [750, 188] on div "Events Access Codes Actions" at bounding box center [626, 178] width 512 height 27
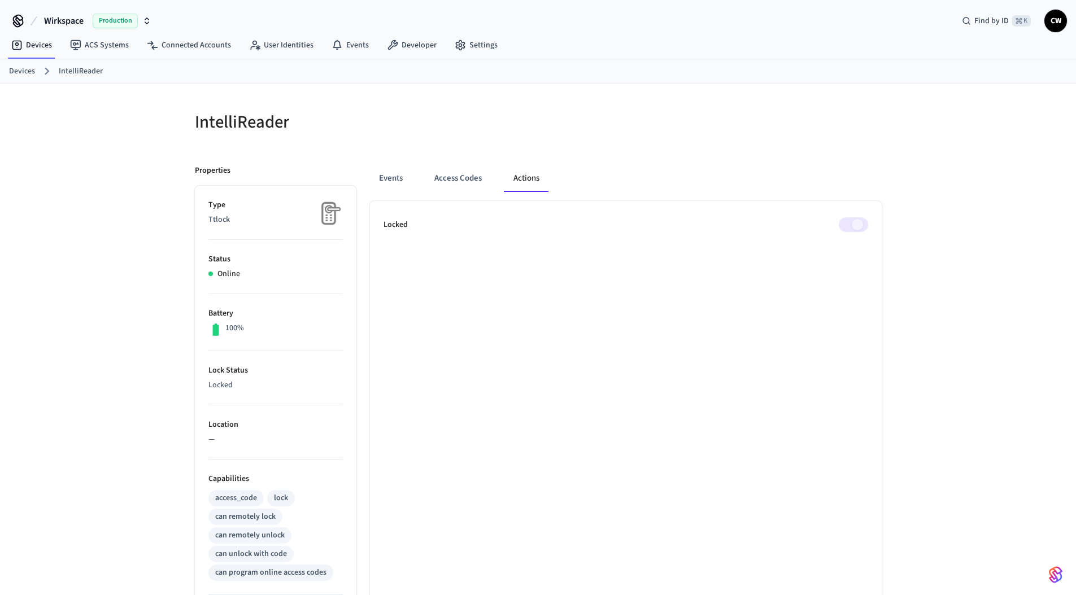
click at [523, 134] on h5 "IntelliReader" at bounding box center [363, 122] width 337 height 23
click at [848, 175] on div "Events Access Codes Actions" at bounding box center [626, 178] width 512 height 27
click at [844, 190] on div "Events Access Codes Actions" at bounding box center [626, 178] width 512 height 27
click at [805, 169] on div "Events Access Codes Actions" at bounding box center [626, 178] width 512 height 27
click at [494, 132] on h5 "IntelliReader" at bounding box center [363, 122] width 337 height 23
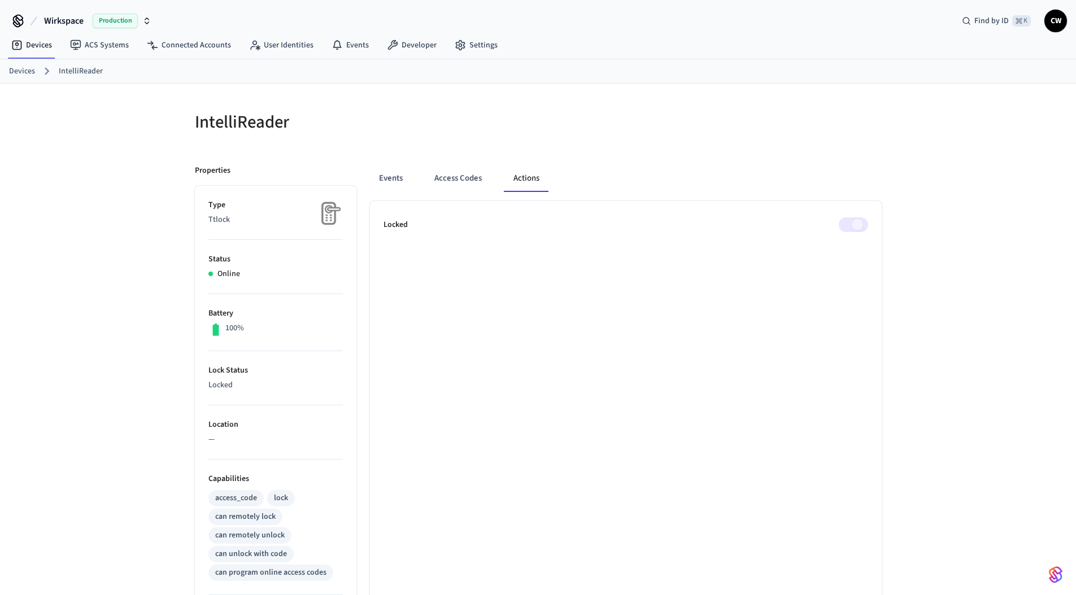
click at [110, 144] on div "IntelliReader Properties Type Ttlock Status Online Battery 100% Lock Status Loc…" at bounding box center [538, 455] width 1076 height 742
click at [703, 124] on div at bounding box center [713, 129] width 337 height 36
click at [586, 148] on div "IntelliReader Properties Type Ttlock Status Online Battery 100% Lock Status Loc…" at bounding box center [538, 461] width 705 height 728
click at [90, 172] on div "IntelliReader Properties Type Ttlock Status Online Battery 100% Lock Status Loc…" at bounding box center [538, 455] width 1076 height 742
click at [252, 118] on h5 "IntelliReader" at bounding box center [363, 122] width 337 height 23
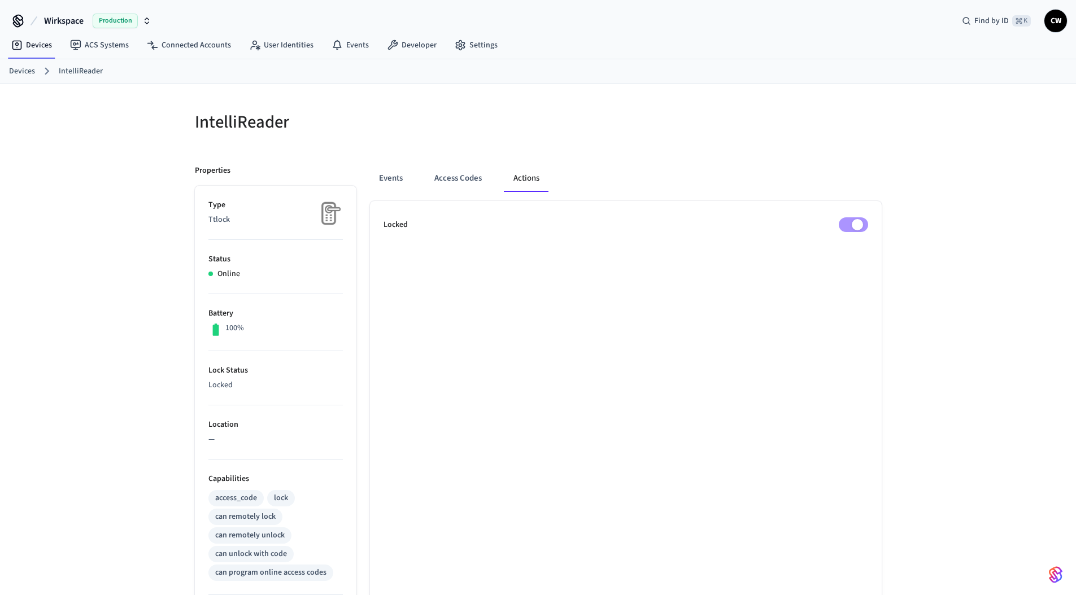
click at [250, 118] on h5 "IntelliReader" at bounding box center [363, 122] width 337 height 23
click at [237, 120] on h5 "IntelliReader" at bounding box center [363, 122] width 337 height 23
click at [354, 120] on h5 "IntelliReader" at bounding box center [363, 122] width 337 height 23
click at [231, 126] on h5 "IntelliReader" at bounding box center [363, 122] width 337 height 23
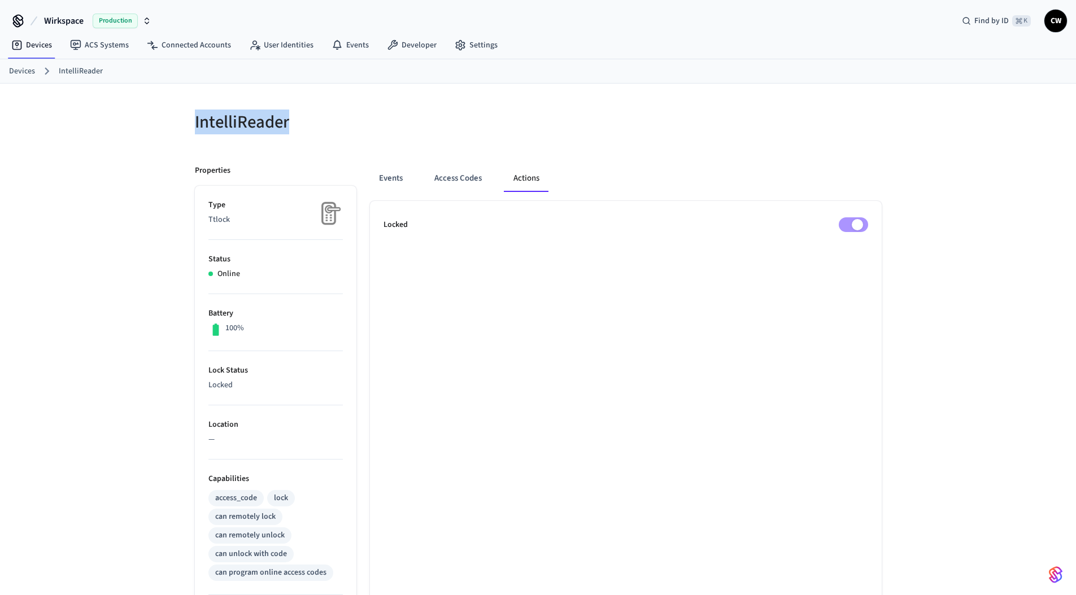
click at [231, 126] on h5 "IntelliReader" at bounding box center [363, 122] width 337 height 23
click at [240, 116] on h5 "IntelliReader" at bounding box center [363, 122] width 337 height 23
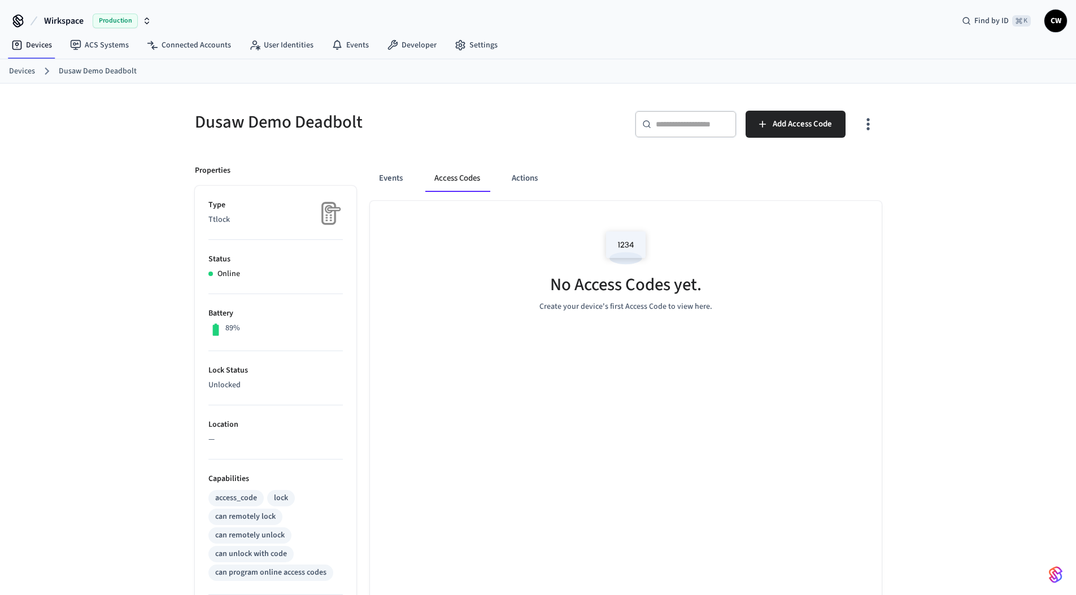
click at [543, 155] on div "Events Access Codes Actions No Access Codes yet. Create your device's first Acc…" at bounding box center [618, 488] width 525 height 674
